Goal: Check status: Check status

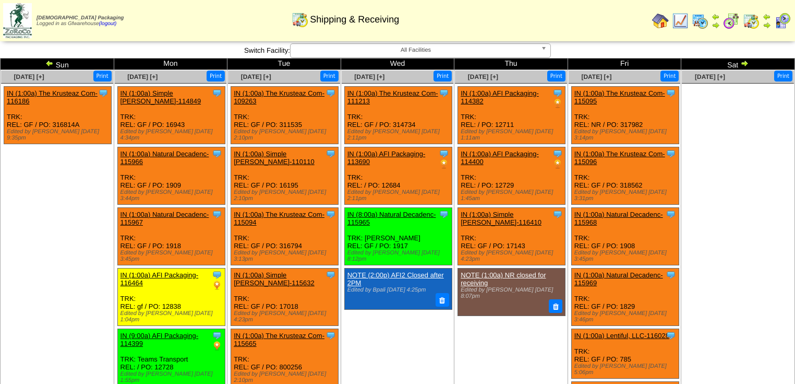
click at [746, 66] on img at bounding box center [745, 63] width 8 height 8
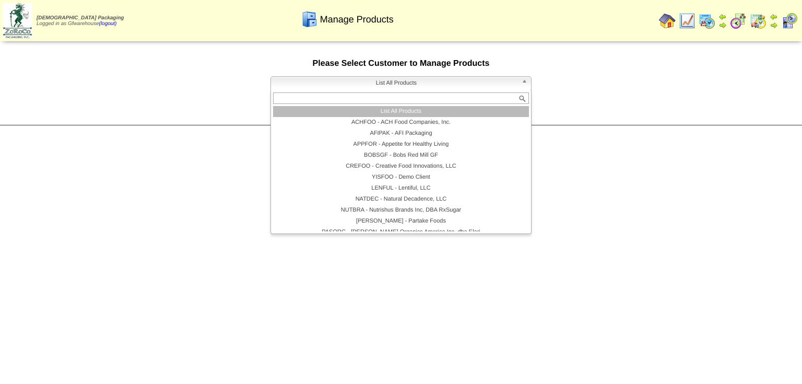
click at [522, 84] on b at bounding box center [525, 84] width 9 height 14
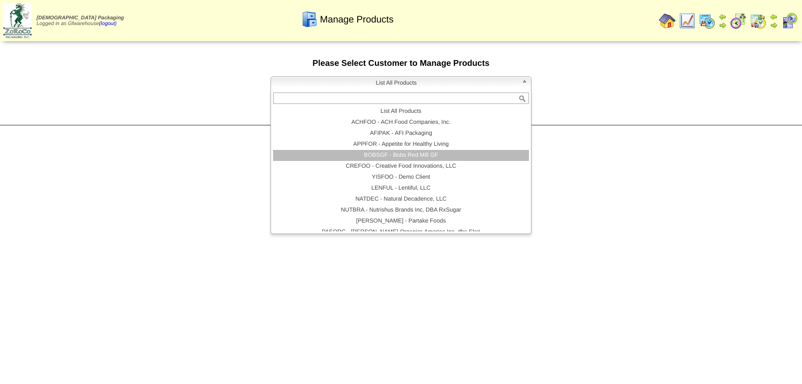
click at [414, 153] on li "BOBSGF - Bobs Red Mill GF" at bounding box center [401, 155] width 256 height 11
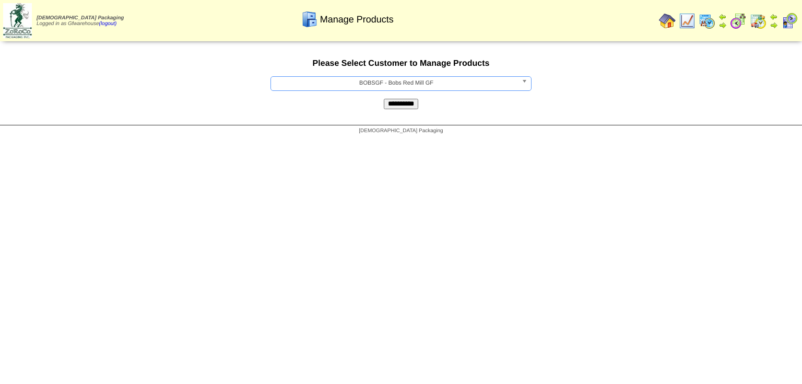
click at [409, 108] on input "**********" at bounding box center [401, 104] width 34 height 10
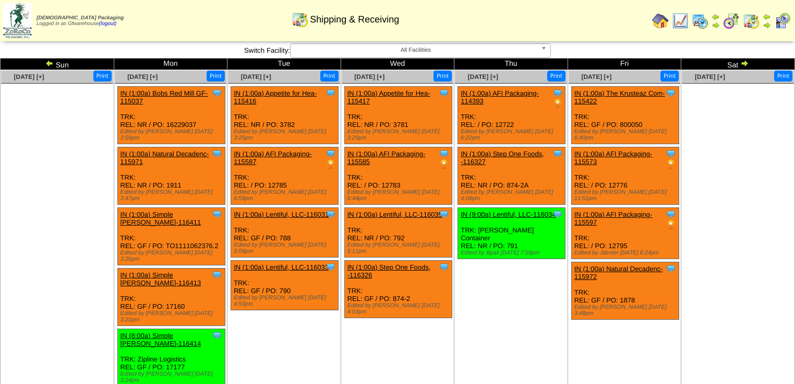
click at [48, 63] on img at bounding box center [49, 63] width 8 height 8
click at [744, 63] on img at bounding box center [745, 63] width 8 height 8
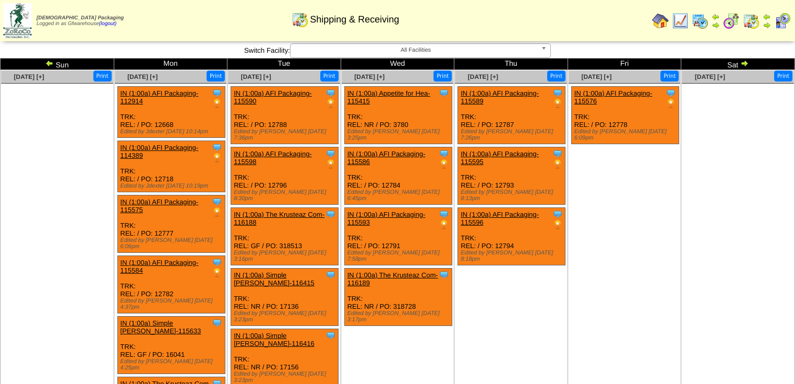
click at [47, 63] on img at bounding box center [49, 63] width 8 height 8
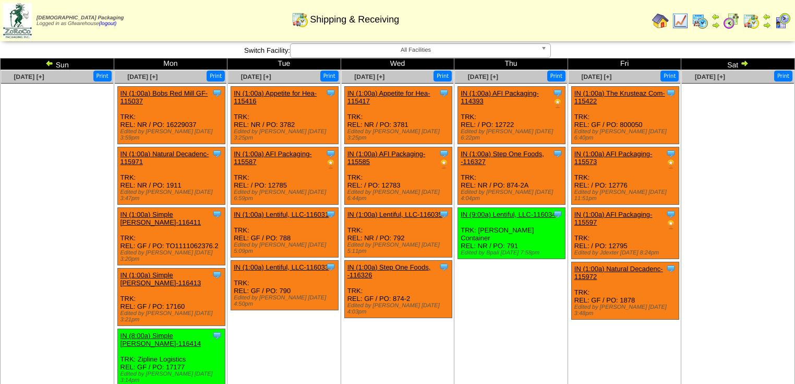
drag, startPoint x: 0, startPoint y: 0, endPoint x: 50, endPoint y: 64, distance: 80.7
click at [50, 64] on img at bounding box center [49, 63] width 8 height 8
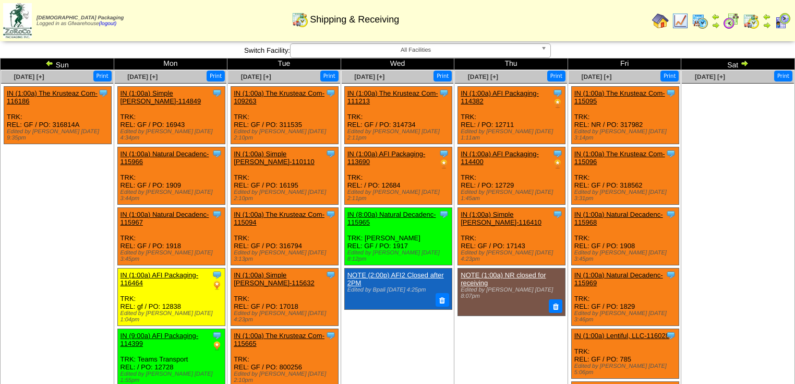
click at [745, 62] on img at bounding box center [745, 63] width 8 height 8
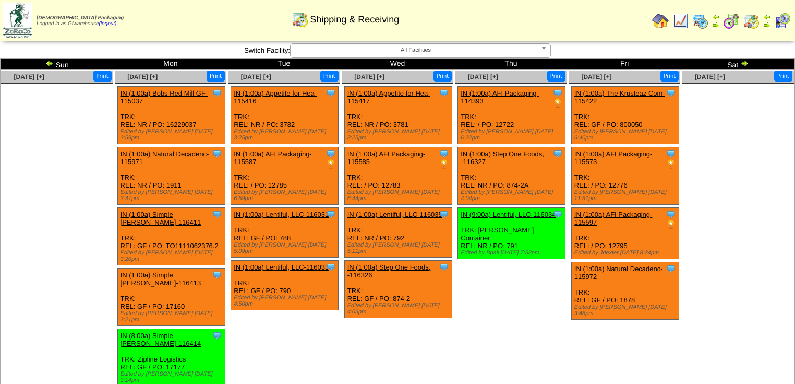
click at [746, 64] on img at bounding box center [745, 63] width 8 height 8
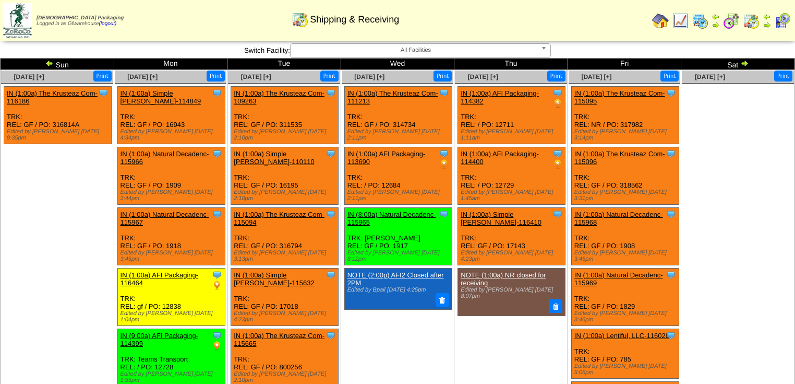
click at [744, 63] on img at bounding box center [745, 63] width 8 height 8
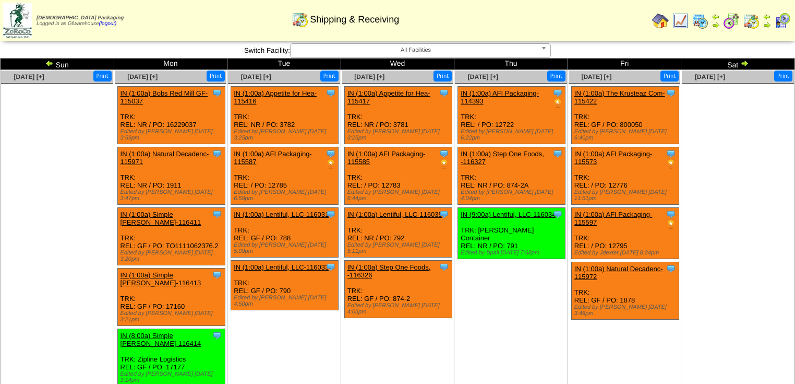
click at [47, 62] on img at bounding box center [49, 63] width 8 height 8
